Goal: Task Accomplishment & Management: Manage account settings

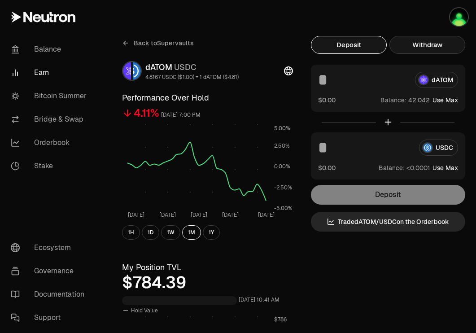
click at [440, 46] on button "Withdraw" at bounding box center [428, 45] width 76 height 18
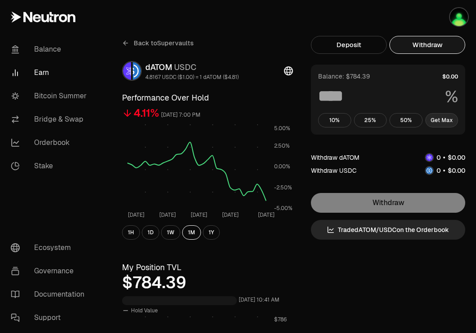
click at [443, 118] on button "Get Max" at bounding box center [442, 120] width 33 height 14
type input "***"
